Goal: Browse casually

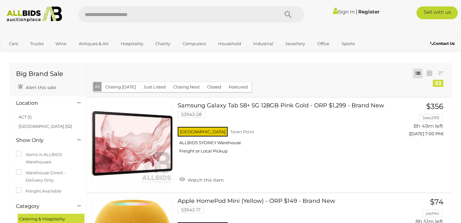
scroll to position [568, 0]
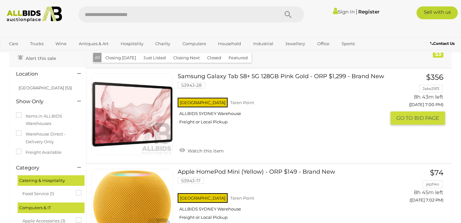
scroll to position [30, 0]
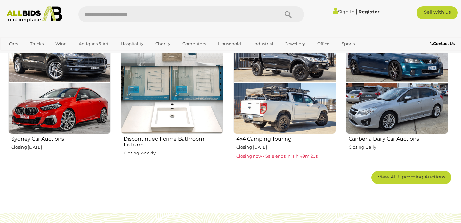
scroll to position [396, 0]
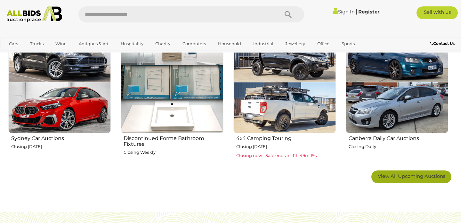
click at [433, 181] on link "View All Upcoming Auctions" at bounding box center [412, 176] width 80 height 13
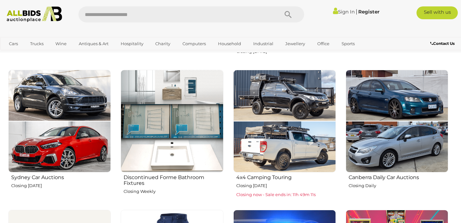
scroll to position [356, 0]
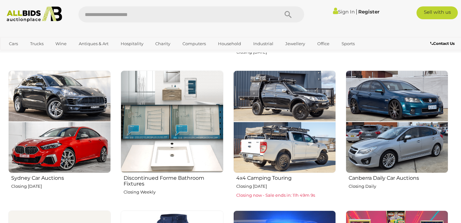
click at [41, 131] on img at bounding box center [59, 121] width 103 height 103
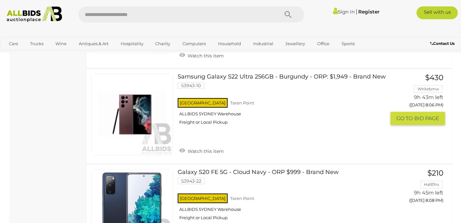
scroll to position [3379, 0]
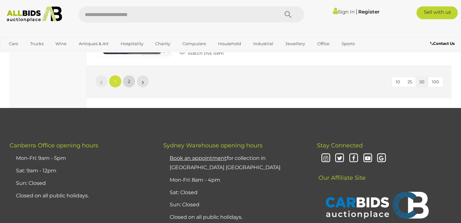
click at [130, 87] on link "2" at bounding box center [129, 81] width 13 height 13
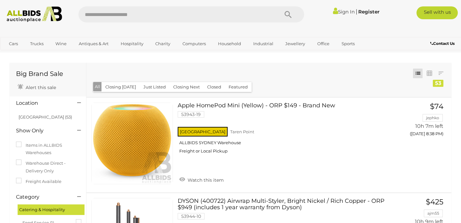
click at [247, 70] on div "Closing First Closing Last Lowest Bid Highest Bid Item Name A-Z Item Name Z-A A…" at bounding box center [269, 80] width 365 height 34
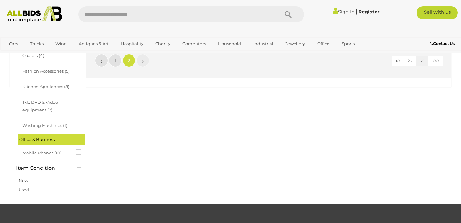
scroll to position [666, 0]
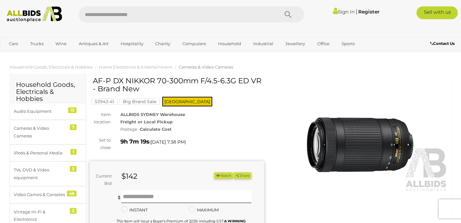
drag, startPoint x: 260, startPoint y: 81, endPoint x: 99, endPoint y: 85, distance: 161.5
click at [98, 85] on h1 "AF-P DX NIKKOR 70-300mm F/4.5-6.3G ED VR - Brand New" at bounding box center [178, 85] width 170 height 16
drag, startPoint x: 95, startPoint y: 83, endPoint x: 261, endPoint y: 80, distance: 166.0
click at [261, 80] on h1 "AF-P DX NIKKOR 70-300mm F/4.5-6.3G ED VR - Brand New" at bounding box center [178, 85] width 170 height 16
copy h1 "AF-P DX NIKKOR 70-300mm F/4.5-6.3G ED VR"
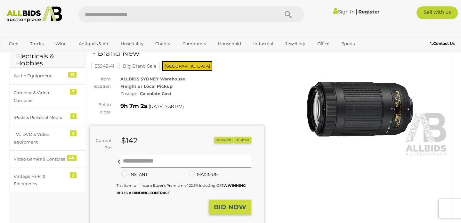
scroll to position [36, 0]
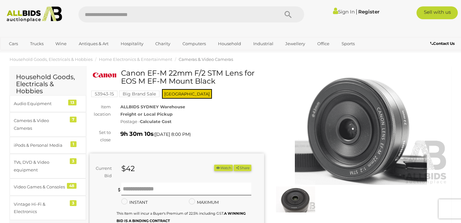
scroll to position [8, 0]
drag, startPoint x: 121, startPoint y: 74, endPoint x: 241, endPoint y: 71, distance: 119.9
click at [243, 70] on h1 "Canon EF-M 22mm F/2 STM Lens for EOS M EF-M Mount Black" at bounding box center [178, 77] width 170 height 16
copy h1 "Canon EF-M 22mm F/2 STM Lens"
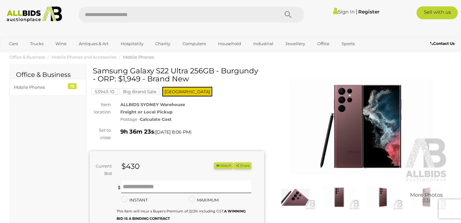
scroll to position [13, 0]
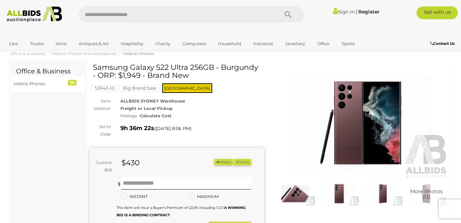
click at [346, 190] on img at bounding box center [339, 194] width 40 height 26
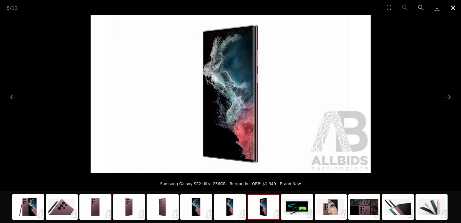
click at [453, 2] on button "Close gallery" at bounding box center [453, 7] width 16 height 15
